Goal: Check status: Check status

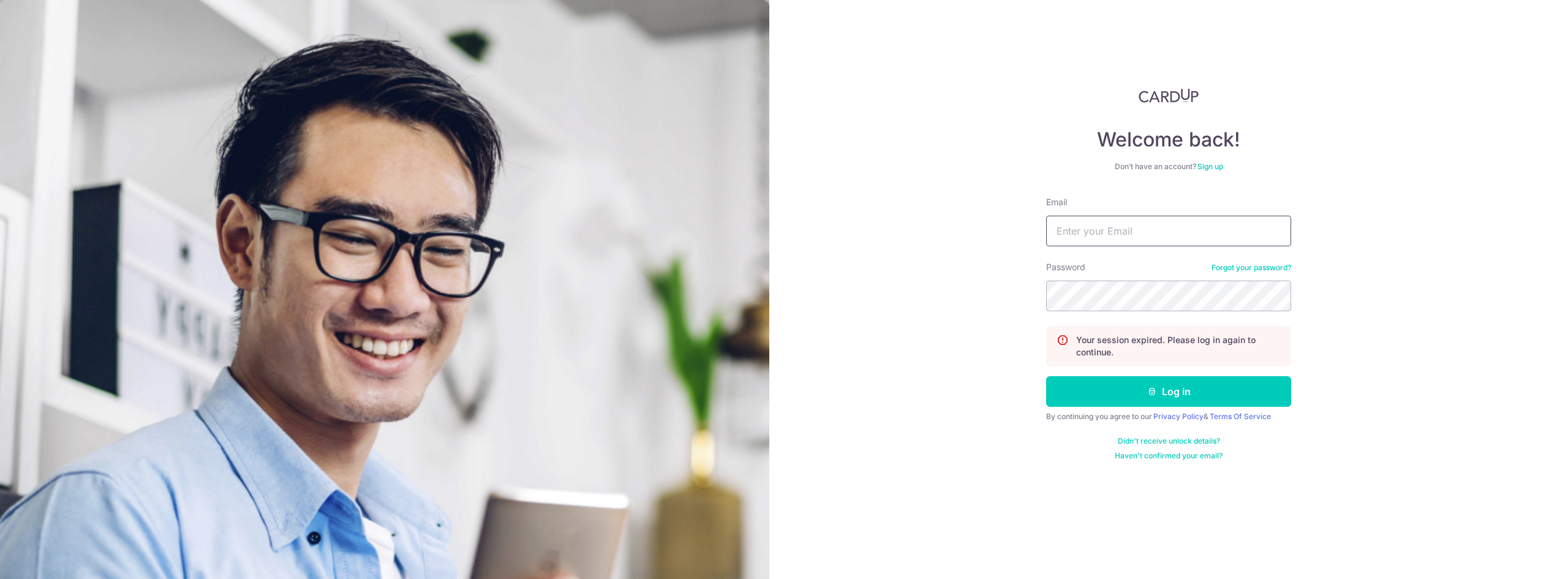
click at [1123, 236] on input "Email" at bounding box center [1169, 231] width 245 height 31
type input "[EMAIL_ADDRESS][DOMAIN_NAME]"
click at [1046, 376] on button "Log in" at bounding box center [1169, 391] width 245 height 31
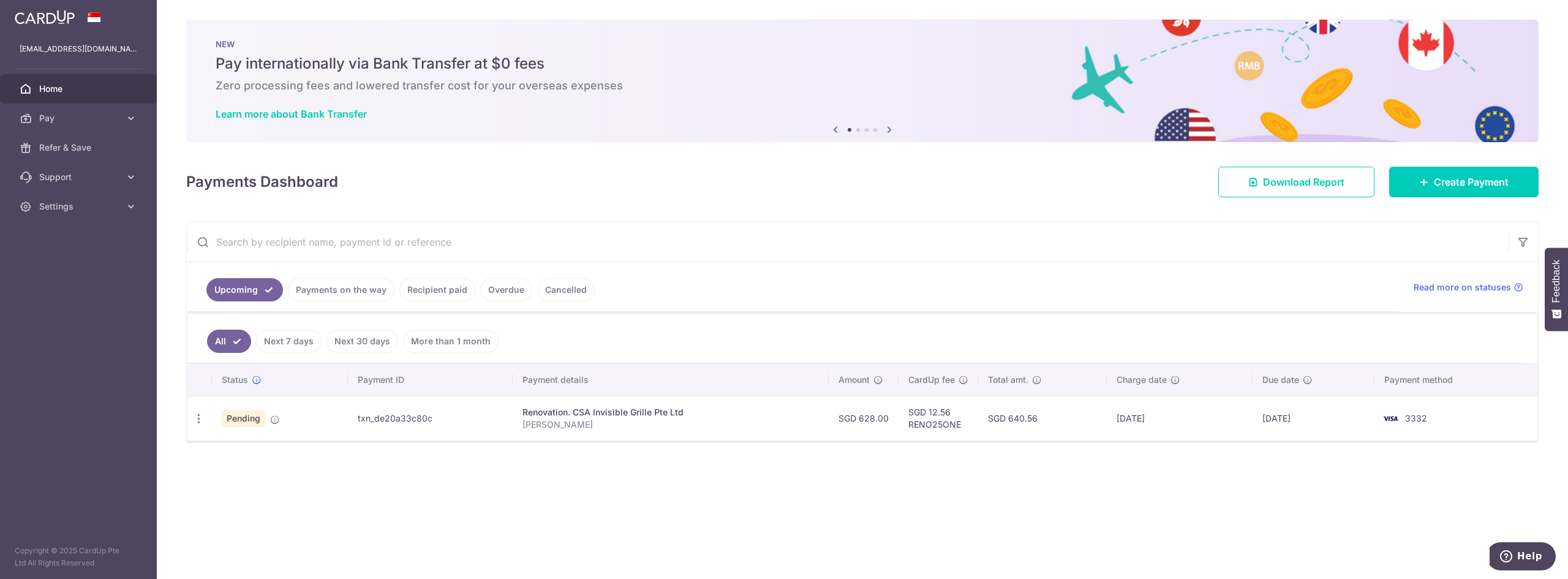
click at [236, 423] on span "Pending" at bounding box center [243, 419] width 43 height 17
click at [199, 421] on icon "button" at bounding box center [199, 419] width 13 height 13
click at [743, 456] on div "Status Payment ID Payment details Amount CardUp fee Total amt. Charge date Due …" at bounding box center [862, 441] width 1350 height 154
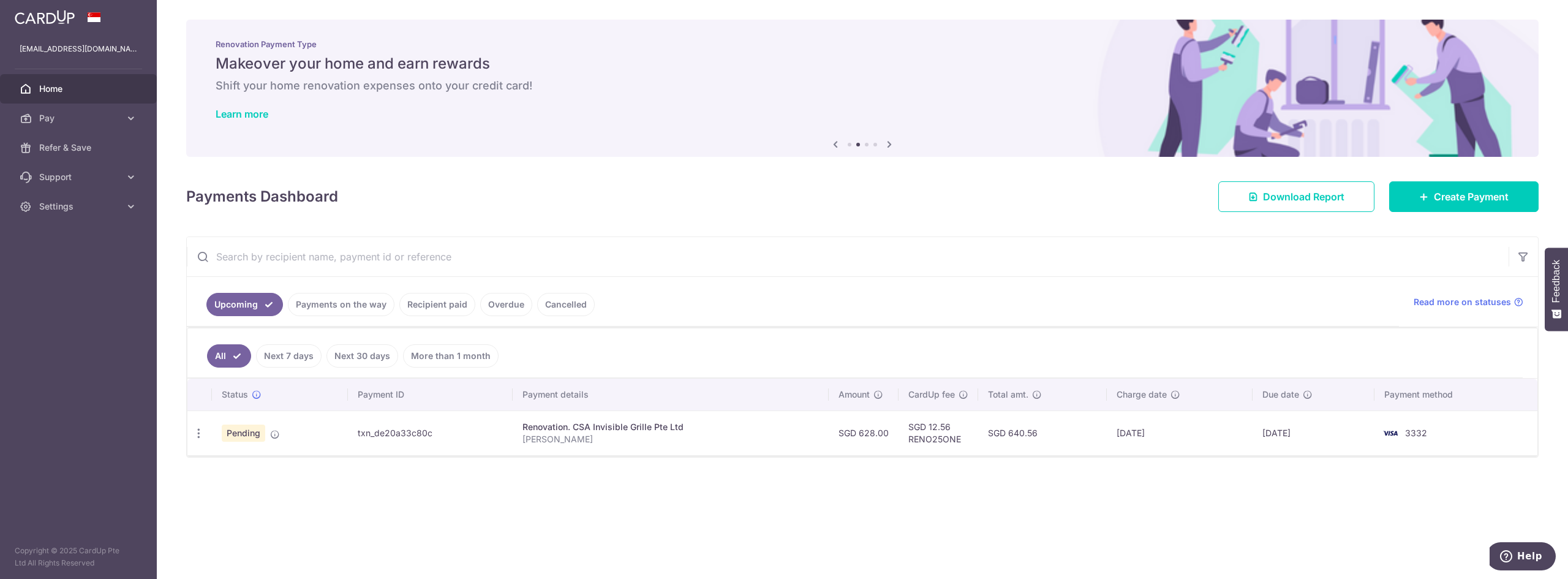
click at [1135, 432] on td "05/09/2025" at bounding box center [1180, 432] width 146 height 45
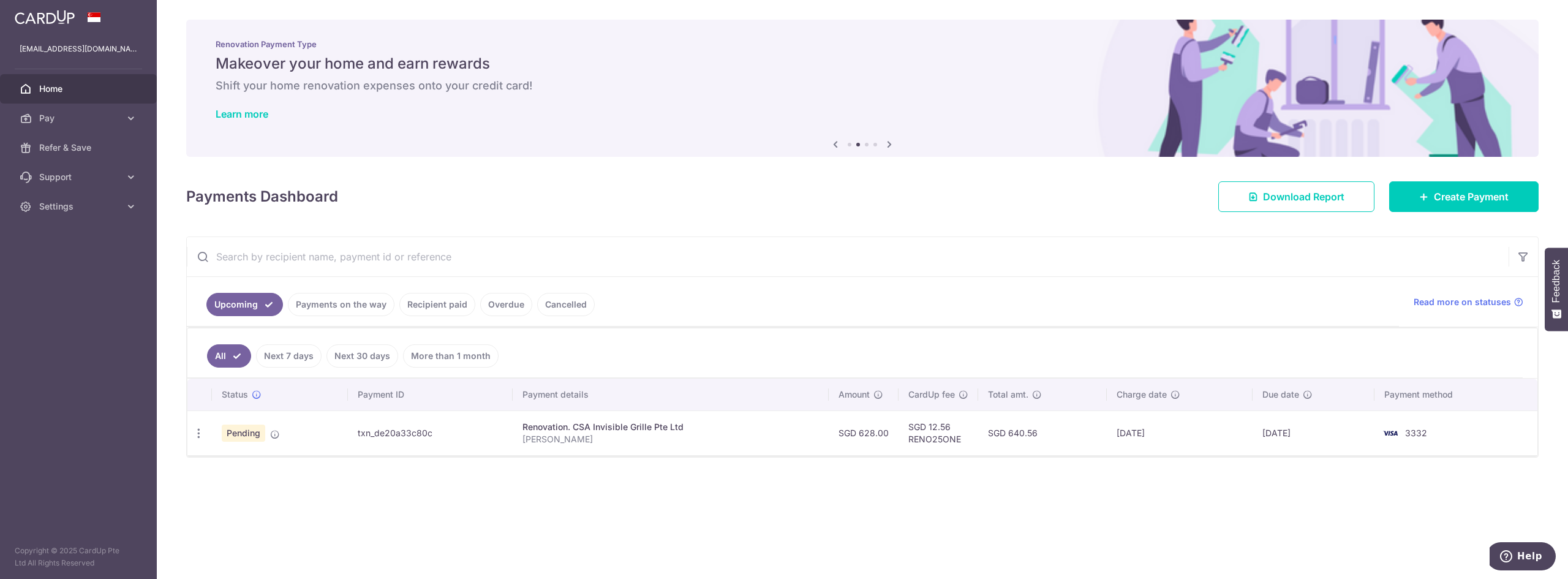
click at [984, 320] on ul "Upcoming Payments on the way Recipient paid Overdue Cancelled" at bounding box center [793, 302] width 1212 height 50
click at [51, 211] on span "Settings" at bounding box center [80, 206] width 81 height 12
click at [58, 268] on span "Logout" at bounding box center [80, 265] width 81 height 12
